Goal: Task Accomplishment & Management: Manage account settings

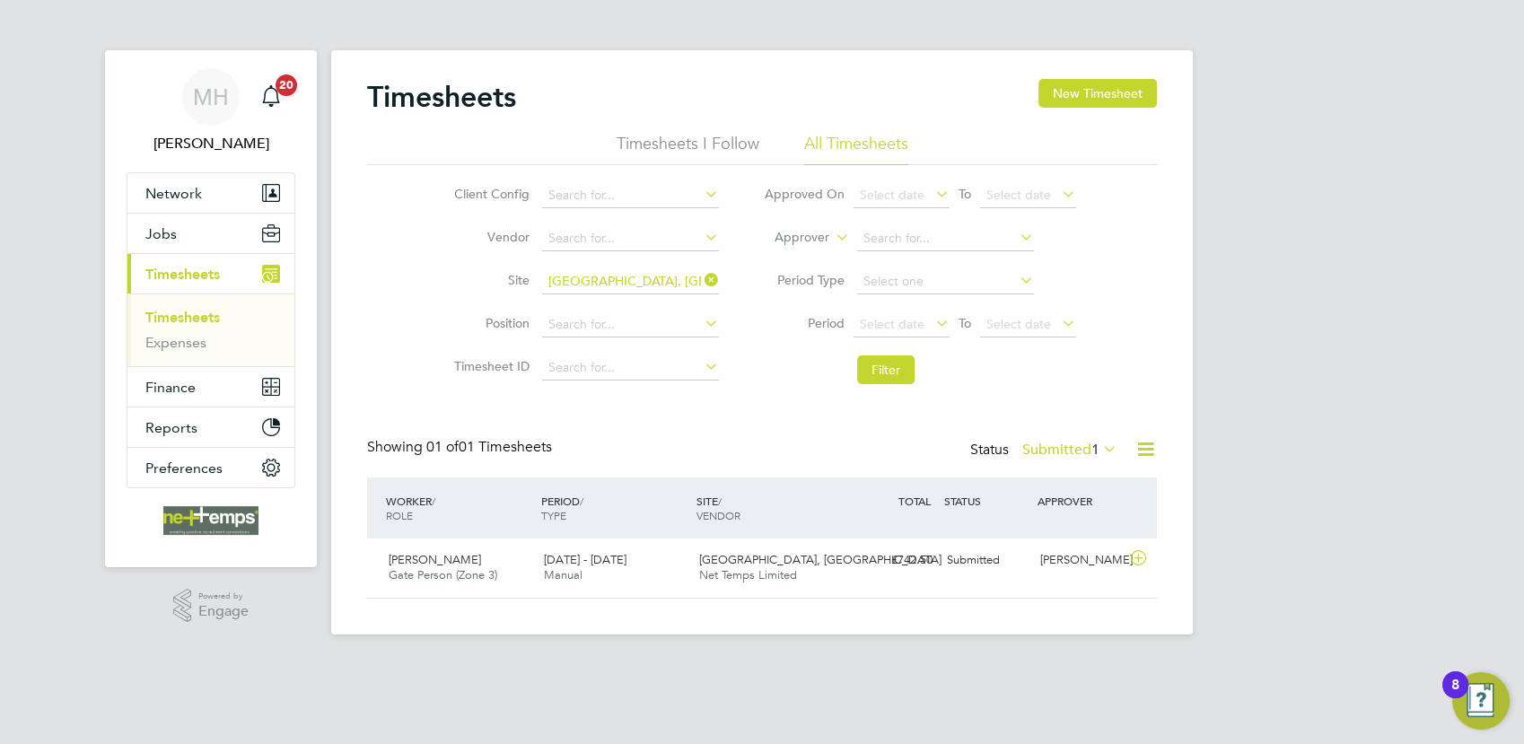
scroll to position [45, 155]
click at [701, 285] on icon at bounding box center [701, 280] width 0 height 25
click at [674, 284] on input at bounding box center [630, 281] width 177 height 25
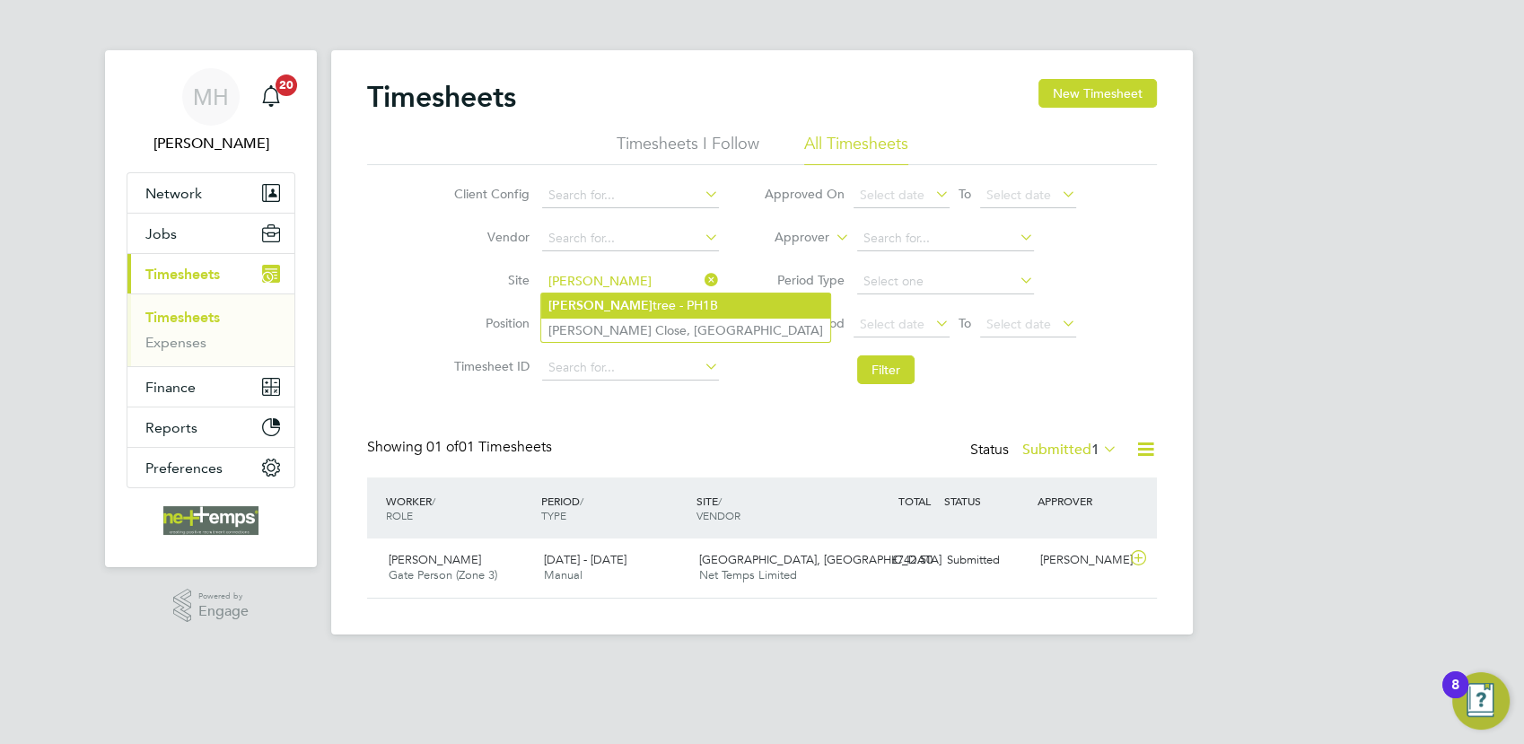
click at [661, 302] on li "Colling tree - PH1B" at bounding box center [685, 306] width 289 height 24
type input "Collingtree - PH1B"
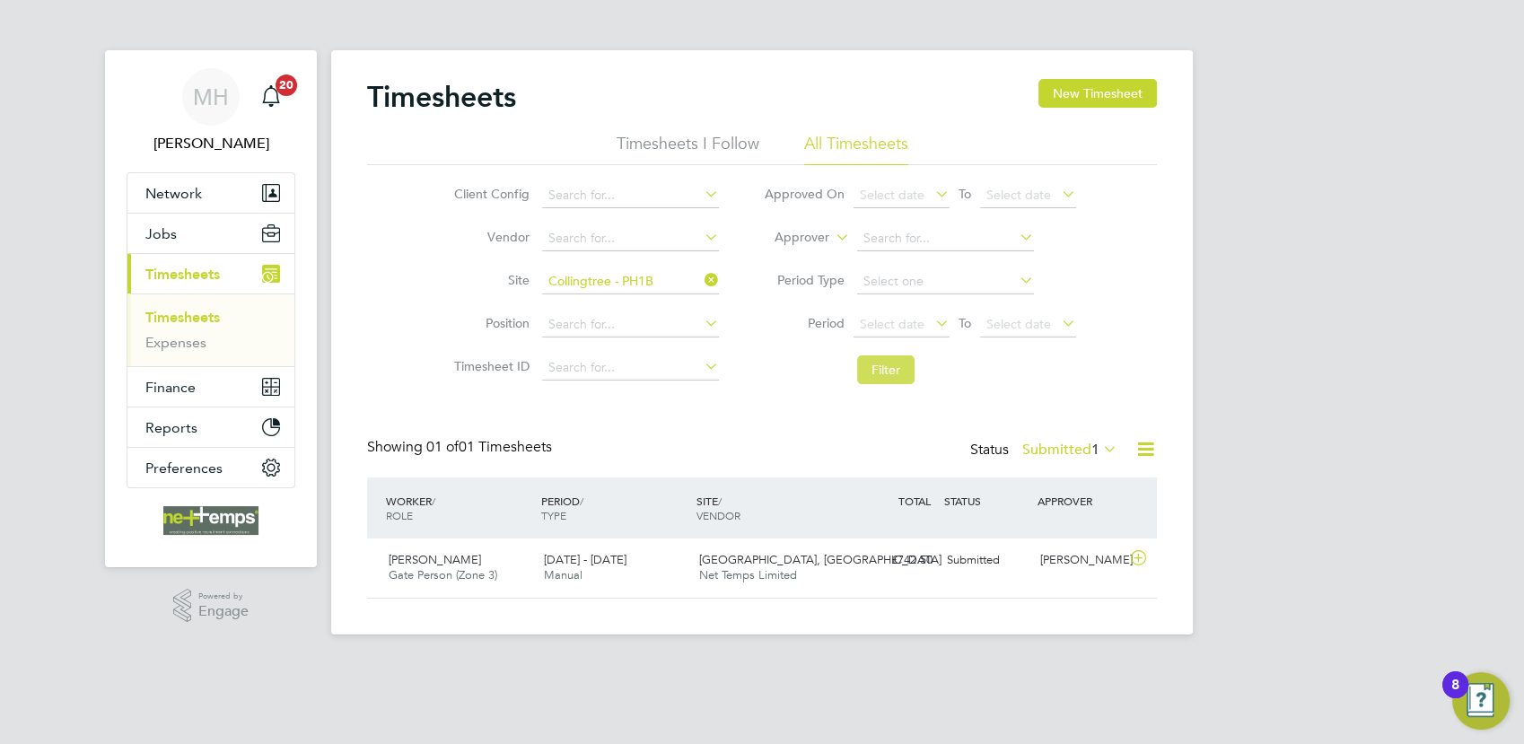
click at [869, 371] on button "Filter" at bounding box center [885, 369] width 57 height 29
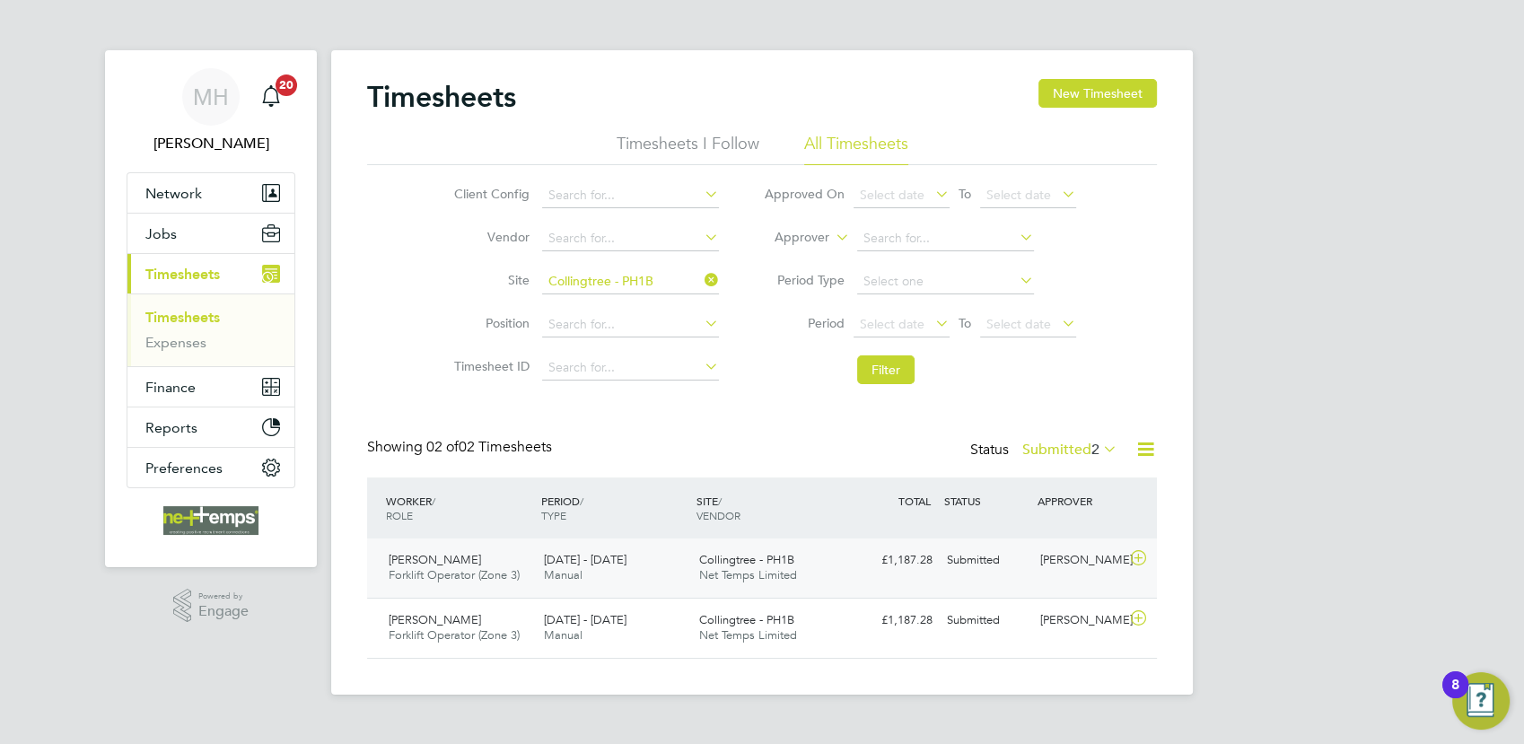
click at [1131, 556] on icon at bounding box center [1139, 558] width 22 height 14
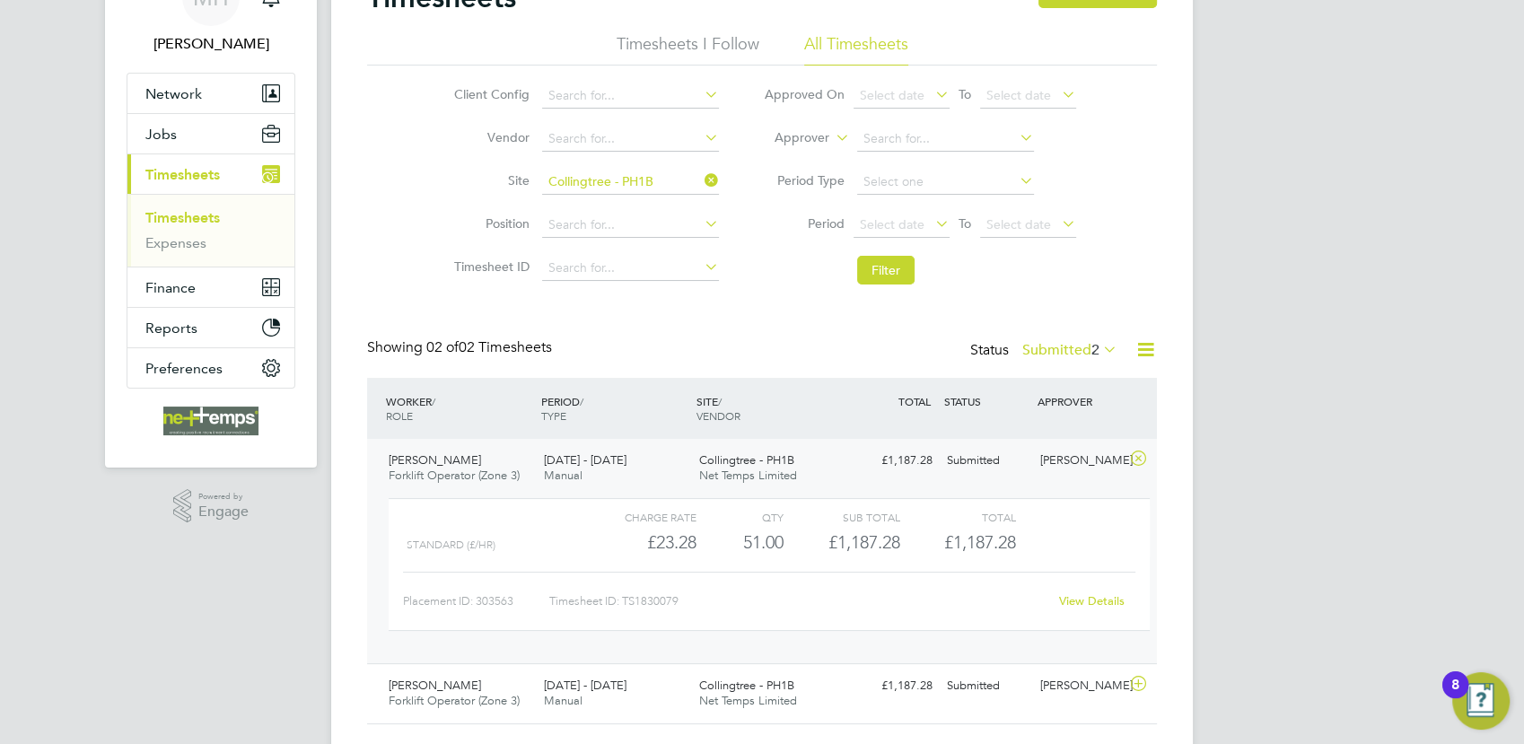
scroll to position [144, 0]
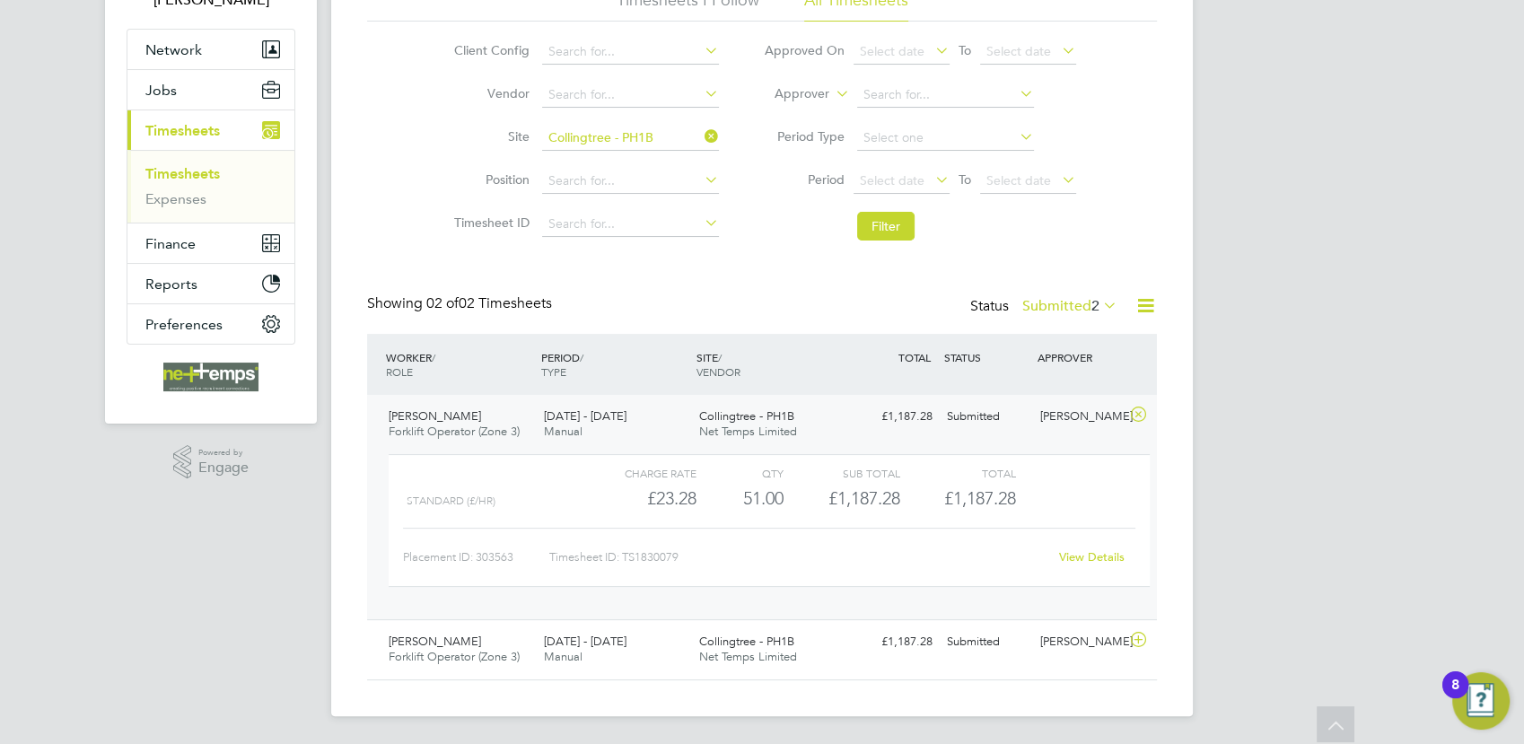
click at [1103, 553] on link "View Details" at bounding box center [1092, 556] width 66 height 15
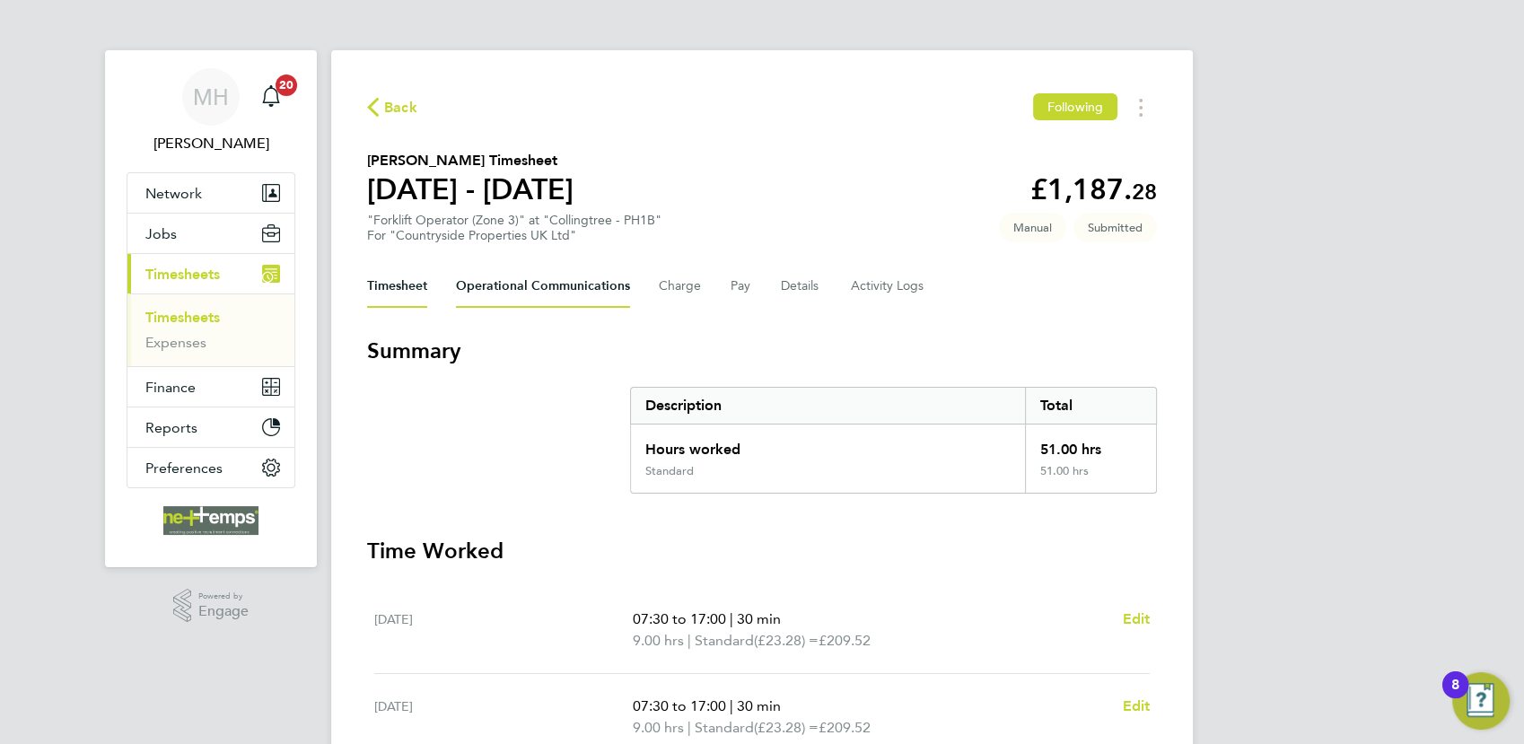
click at [582, 276] on Communications-tab "Operational Communications" at bounding box center [543, 286] width 174 height 43
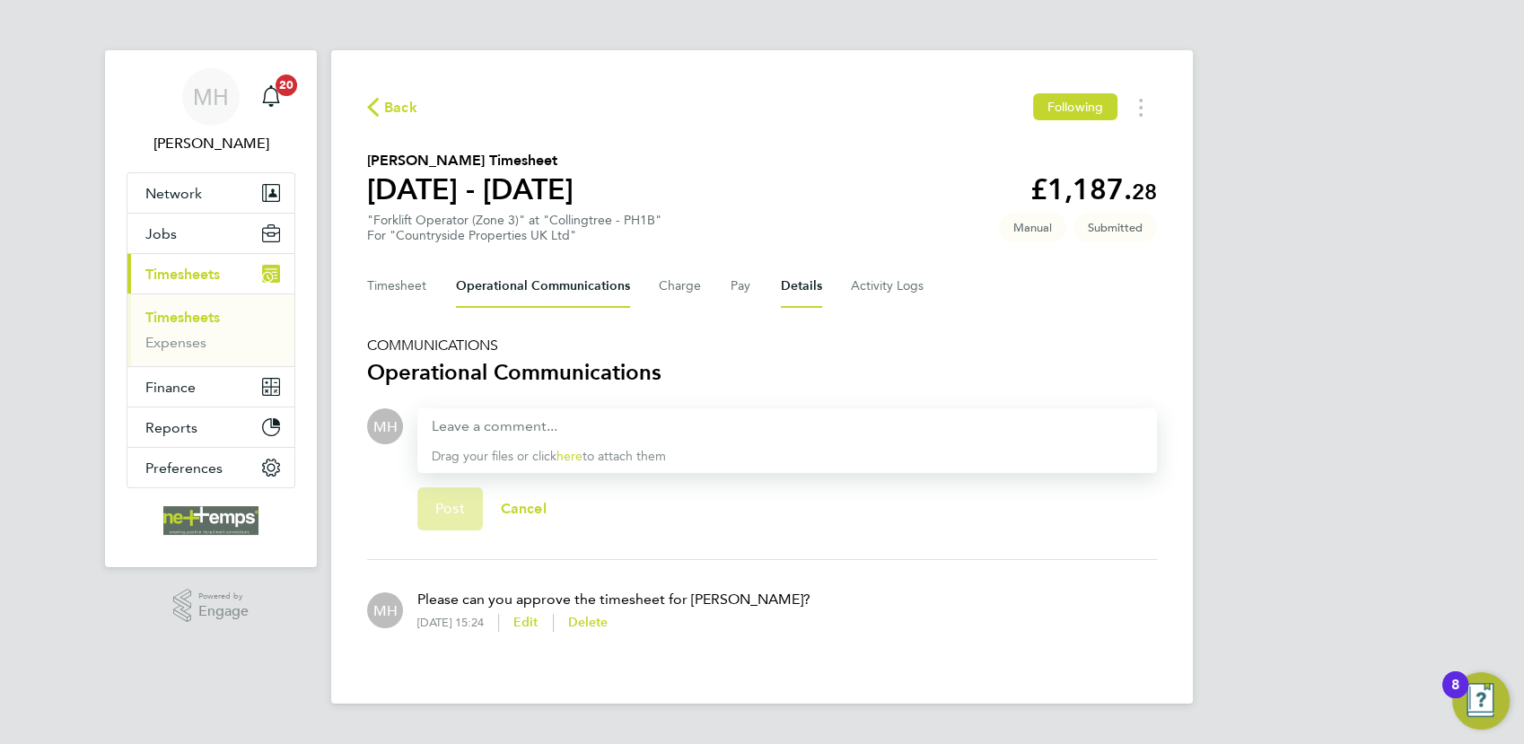
click at [800, 289] on button "Details" at bounding box center [801, 286] width 41 height 43
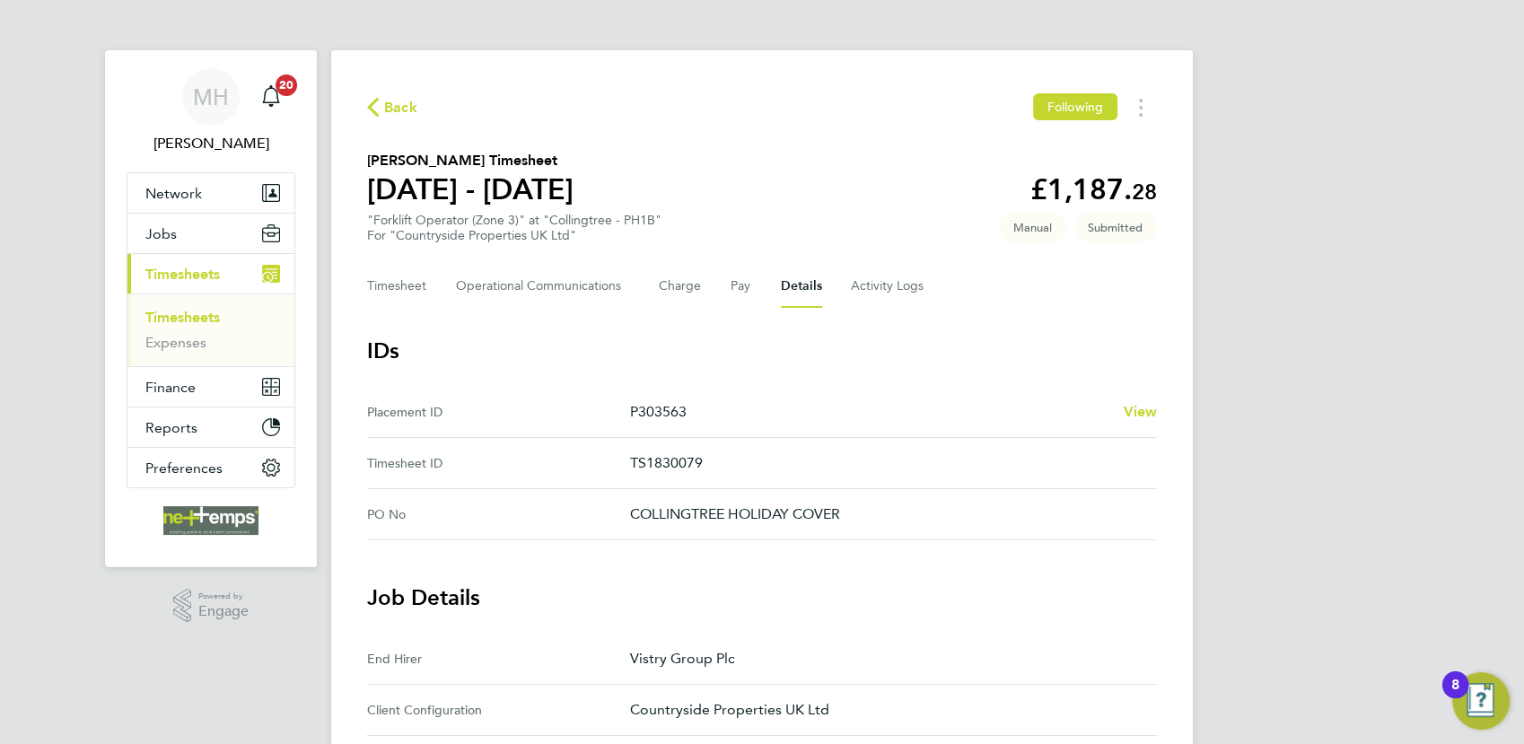
click at [382, 110] on span "Back" at bounding box center [392, 106] width 50 height 17
